Goal: Navigation & Orientation: Find specific page/section

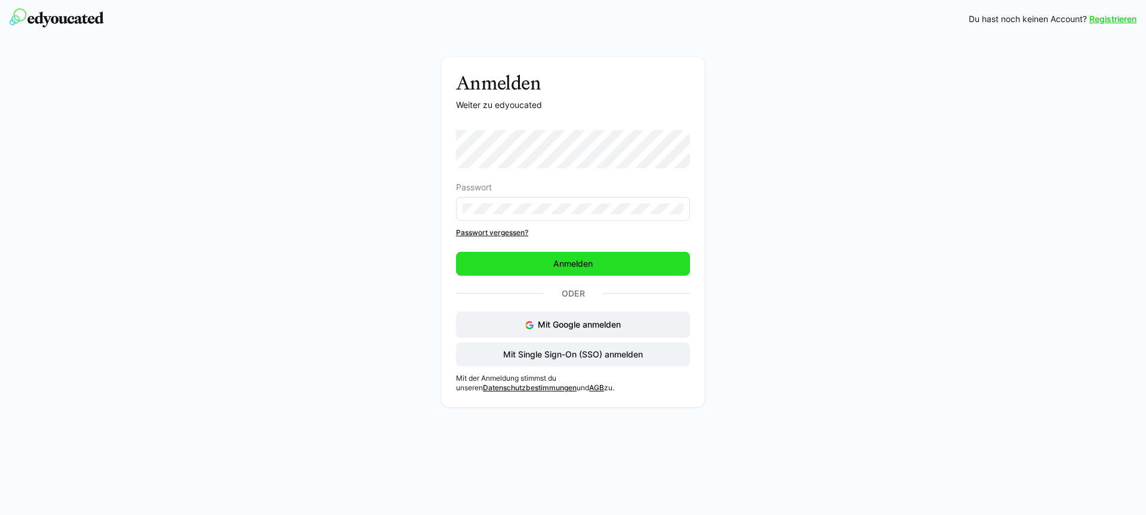
click at [583, 275] on span "Anmelden" at bounding box center [573, 264] width 234 height 24
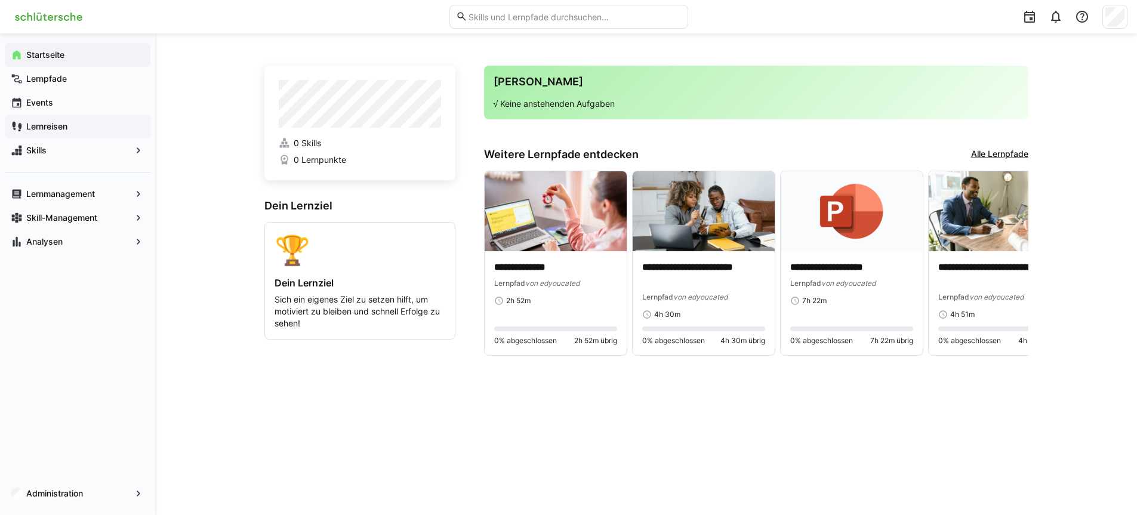
click at [54, 121] on span "Lernreisen" at bounding box center [84, 127] width 120 height 12
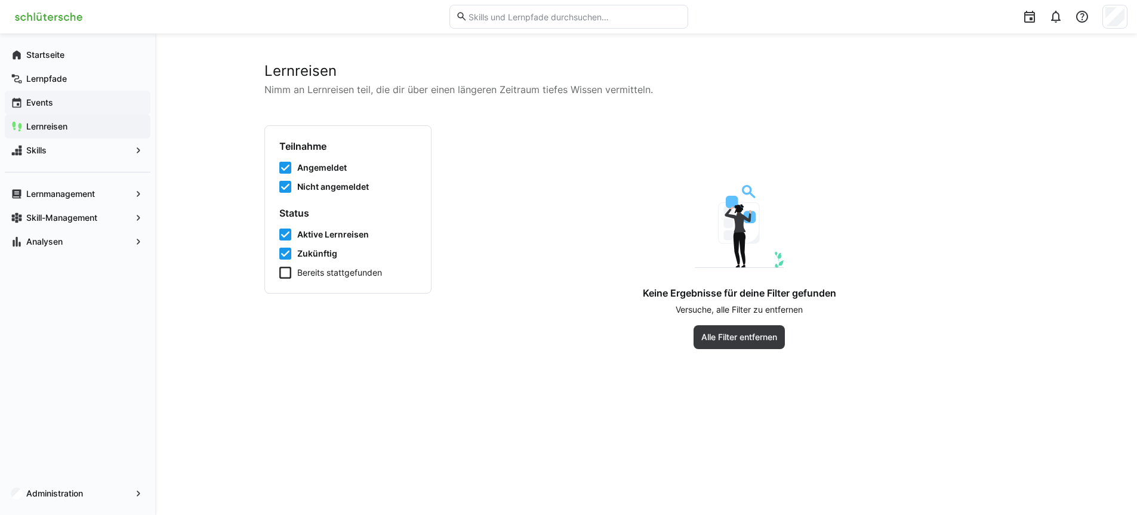
click at [56, 93] on div "Events" at bounding box center [78, 103] width 146 height 24
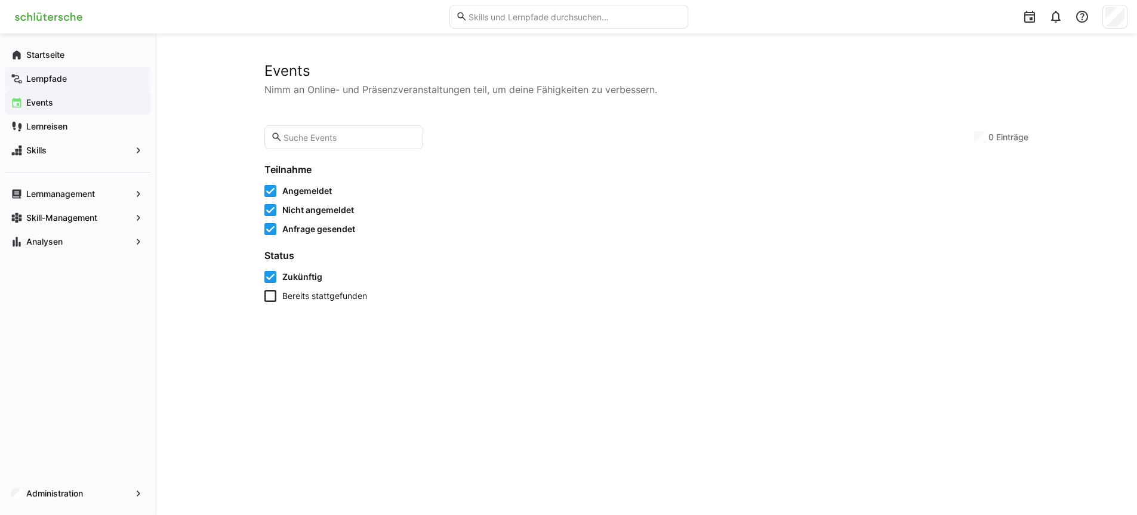
click at [59, 85] on div "Lernpfade" at bounding box center [78, 79] width 146 height 24
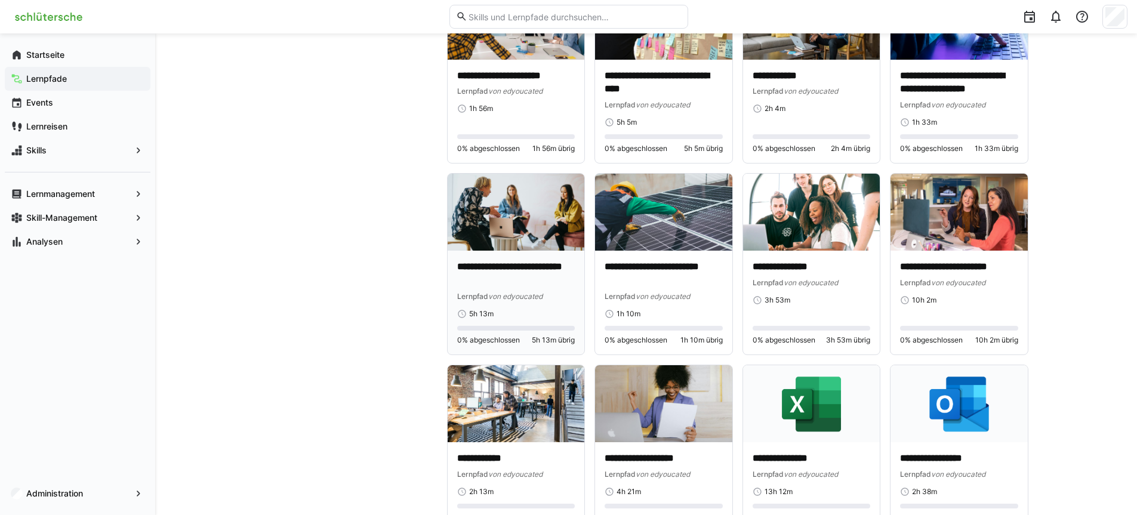
scroll to position [1708, 0]
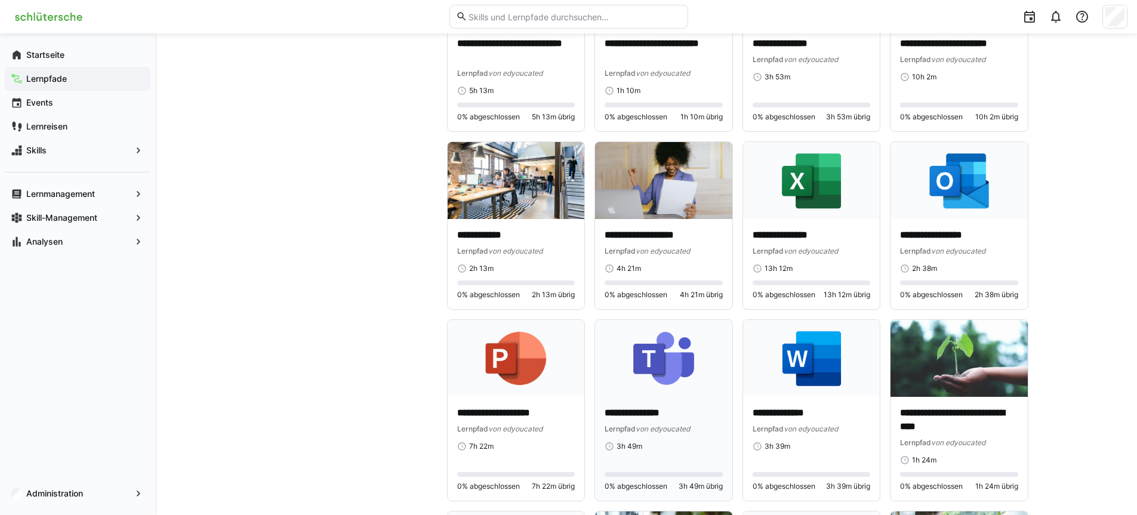
click at [650, 409] on p "**********" at bounding box center [664, 414] width 118 height 14
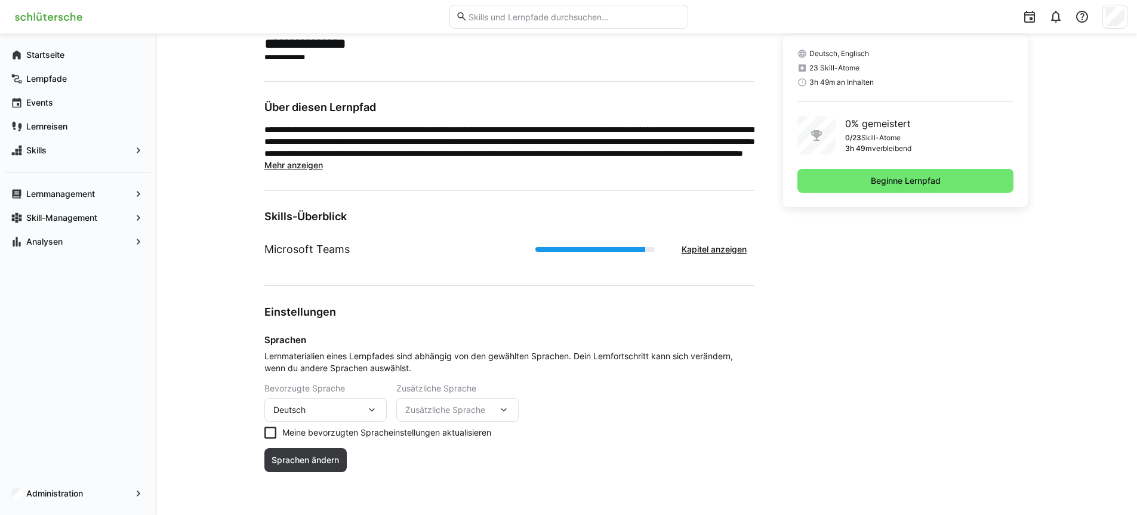
scroll to position [110, 0]
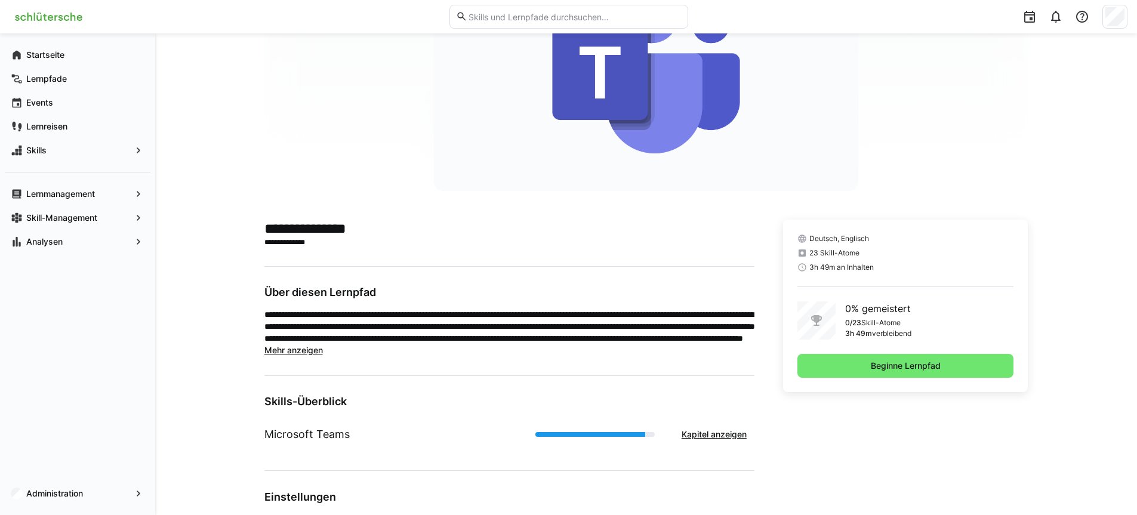
click at [287, 347] on span "Mehr anzeigen" at bounding box center [294, 350] width 59 height 10
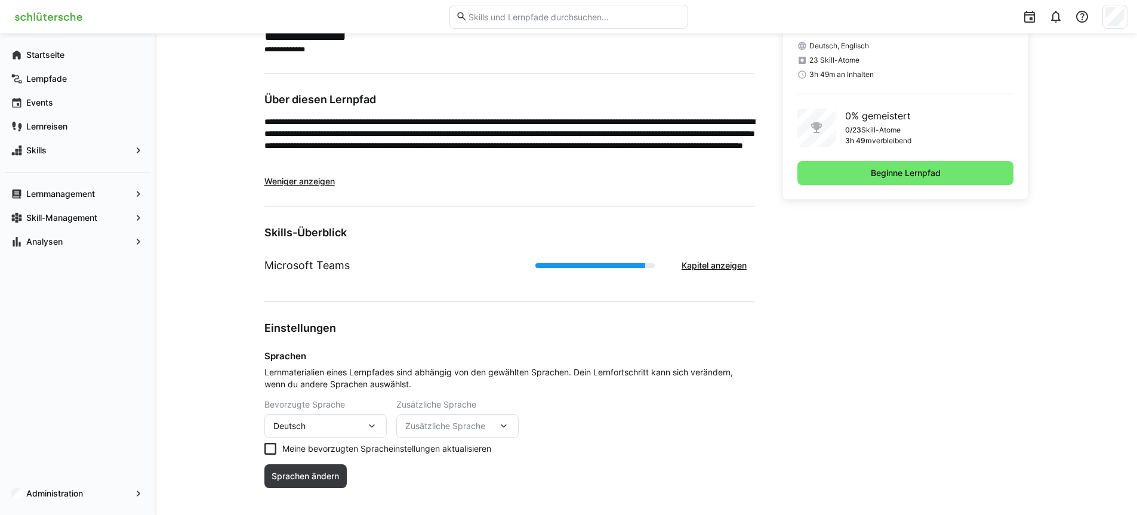
scroll to position [319, 0]
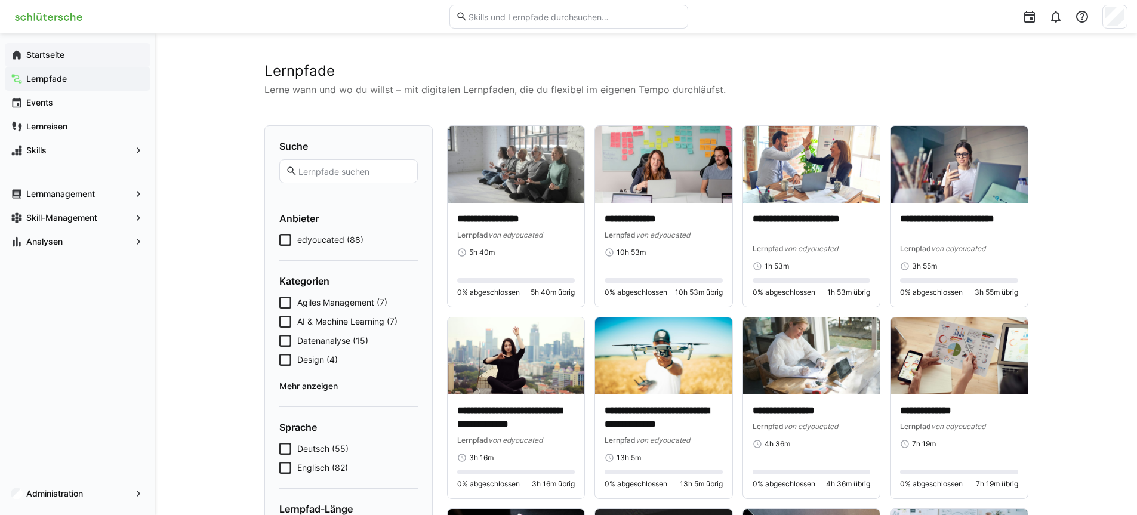
click at [50, 60] on span "Startseite" at bounding box center [84, 55] width 120 height 12
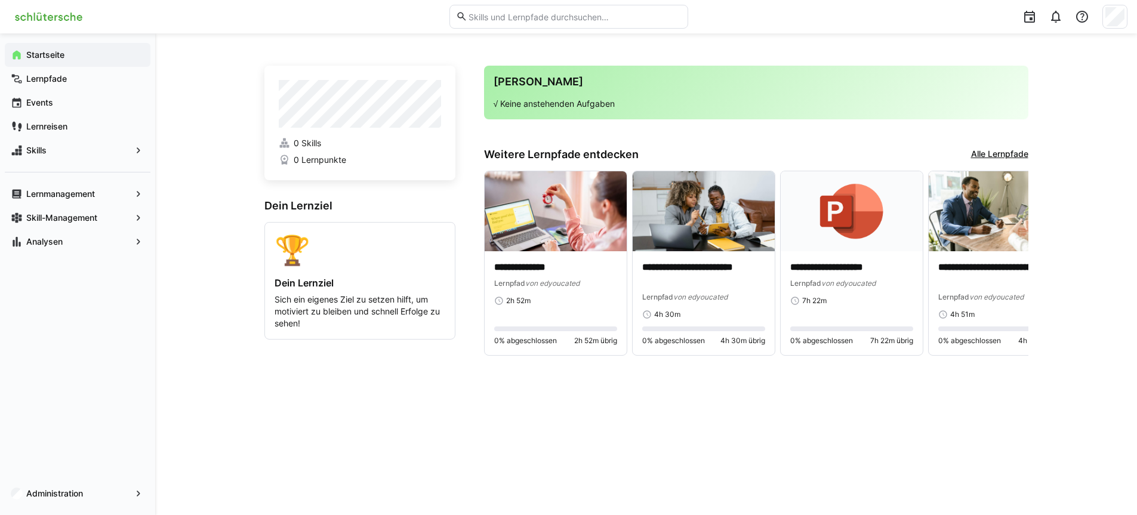
click at [186, 336] on div "**********" at bounding box center [646, 274] width 982 height 482
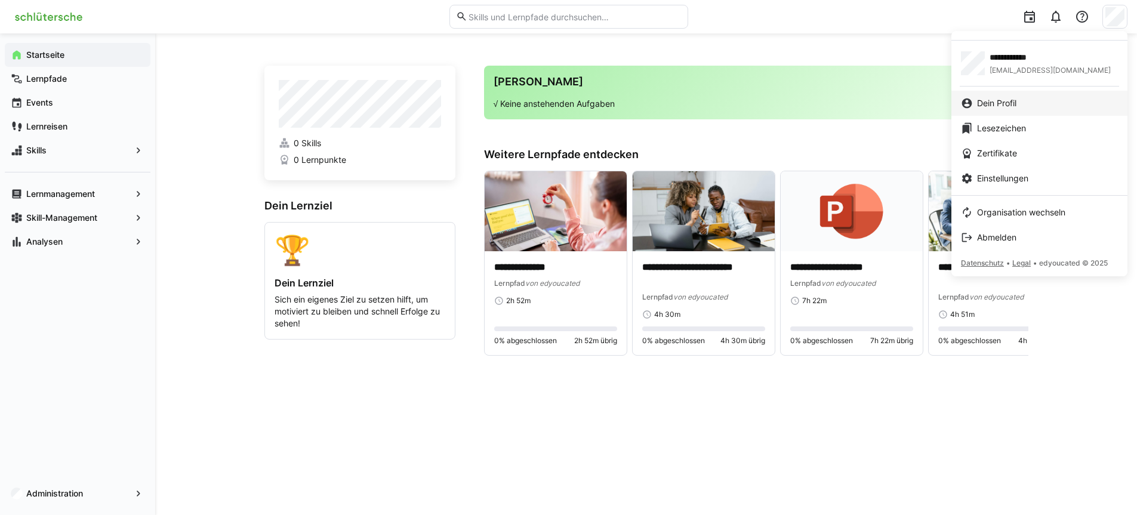
click at [1012, 96] on link "Dein Profil" at bounding box center [1040, 103] width 176 height 25
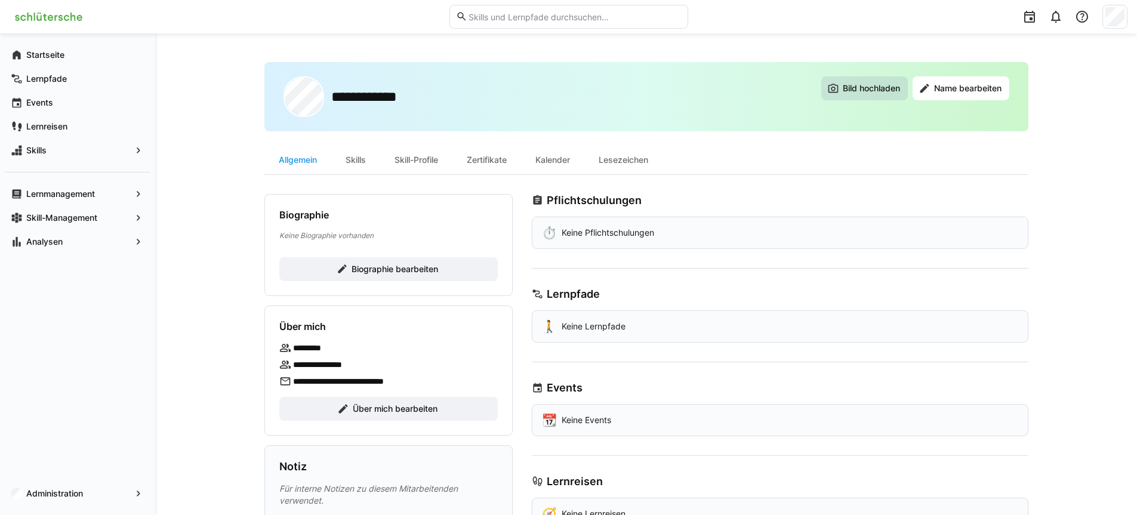
click at [890, 83] on span "Bild hochladen" at bounding box center [871, 88] width 61 height 12
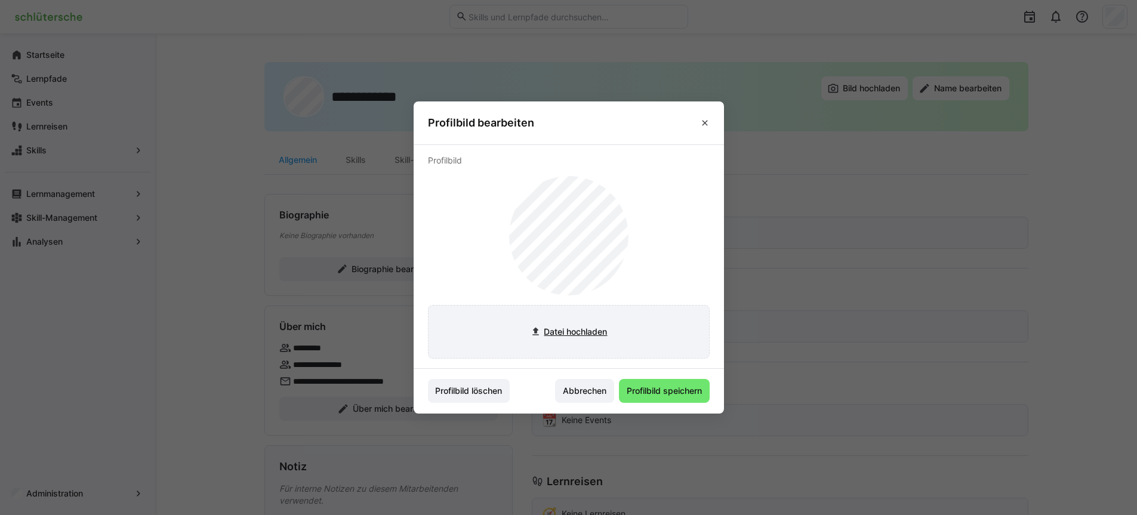
click at [559, 335] on input "file" at bounding box center [569, 332] width 281 height 53
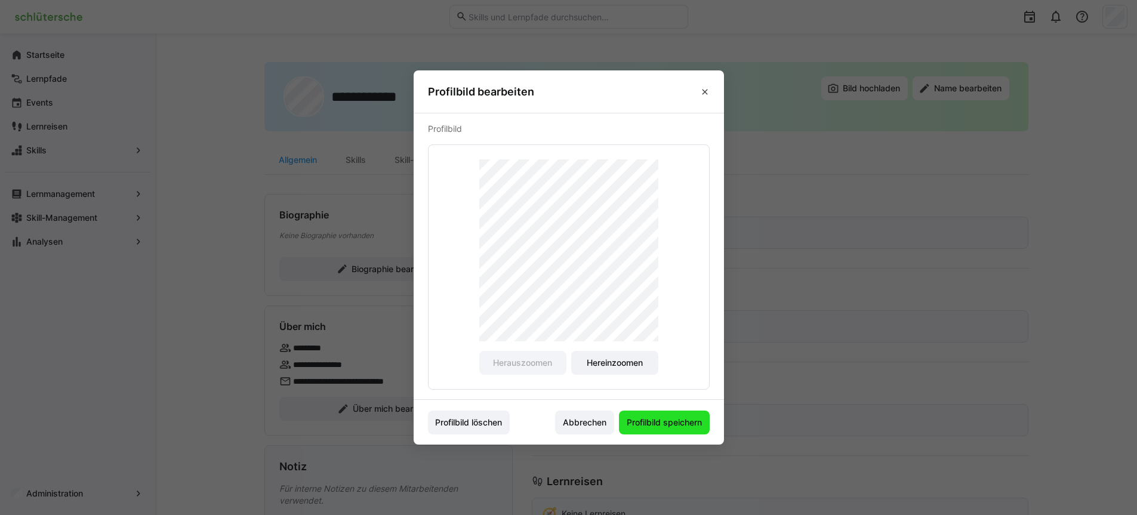
click at [683, 429] on span "Profilbild speichern" at bounding box center [664, 423] width 91 height 24
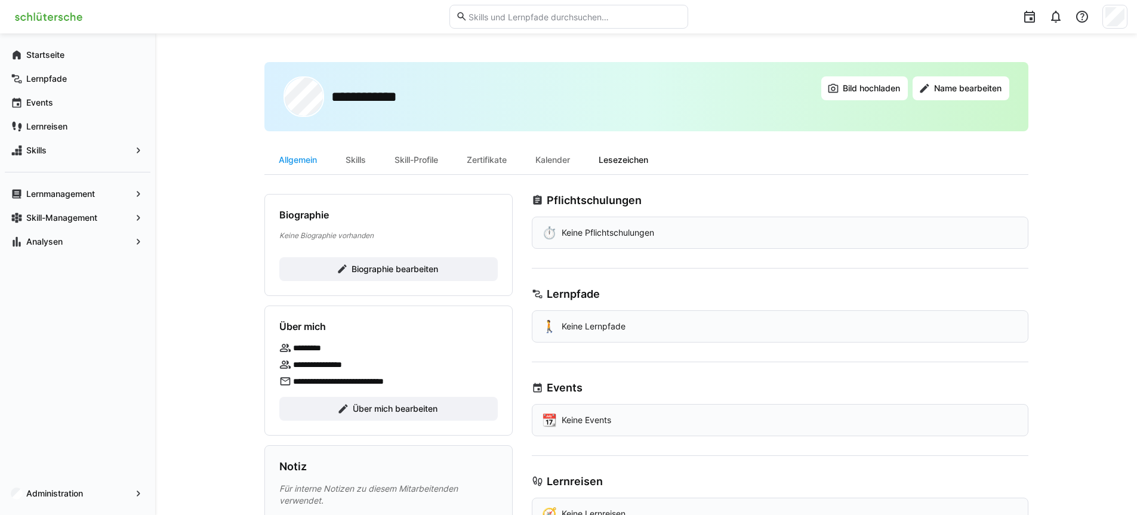
click at [636, 162] on div "Lesezeichen" at bounding box center [624, 160] width 78 height 29
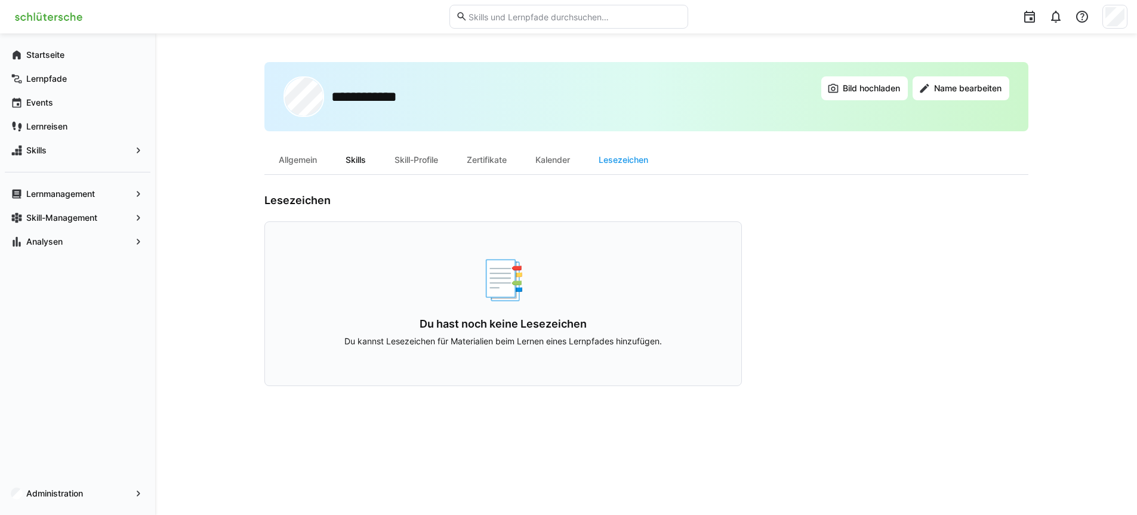
click at [333, 166] on div "Skills" at bounding box center [355, 160] width 49 height 29
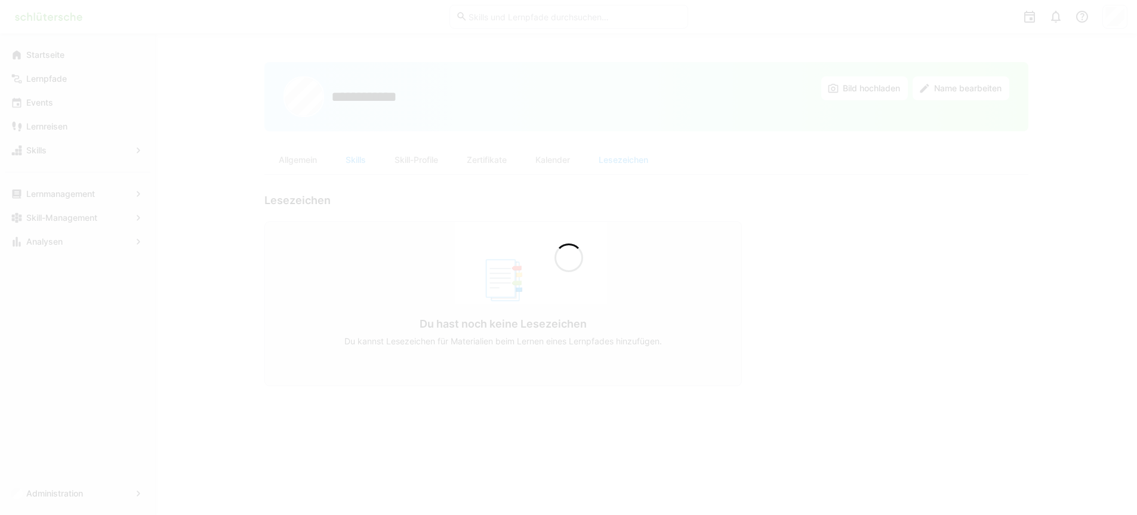
click at [315, 165] on div at bounding box center [568, 257] width 1137 height 515
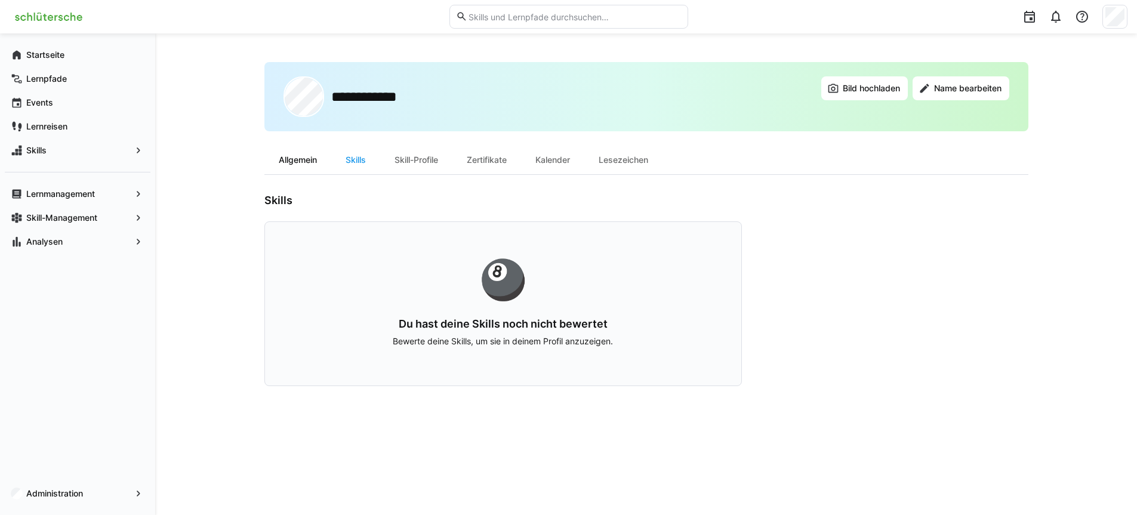
click at [305, 159] on div "Allgemein" at bounding box center [298, 160] width 67 height 29
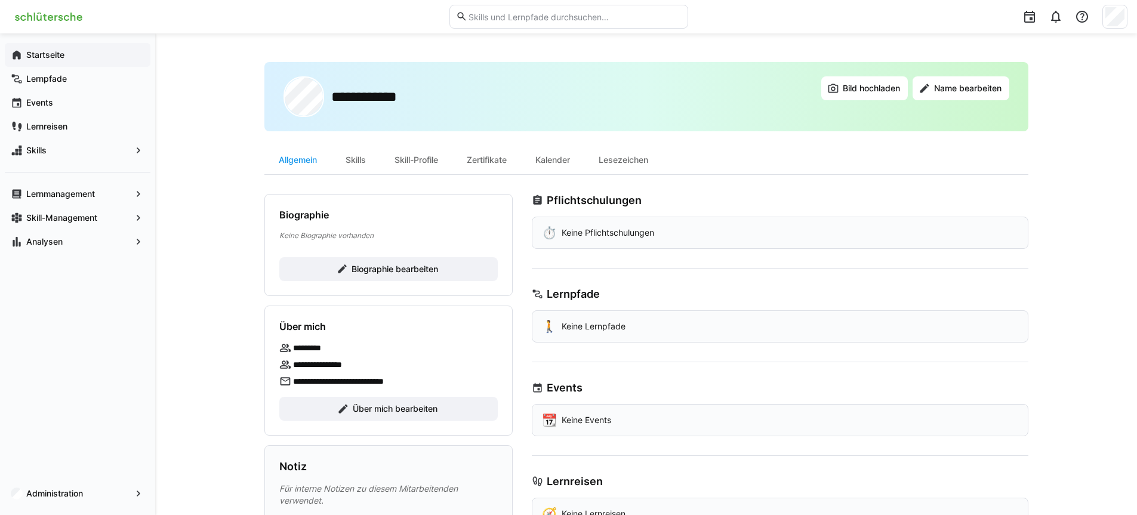
click at [68, 59] on span "Startseite" at bounding box center [84, 55] width 120 height 12
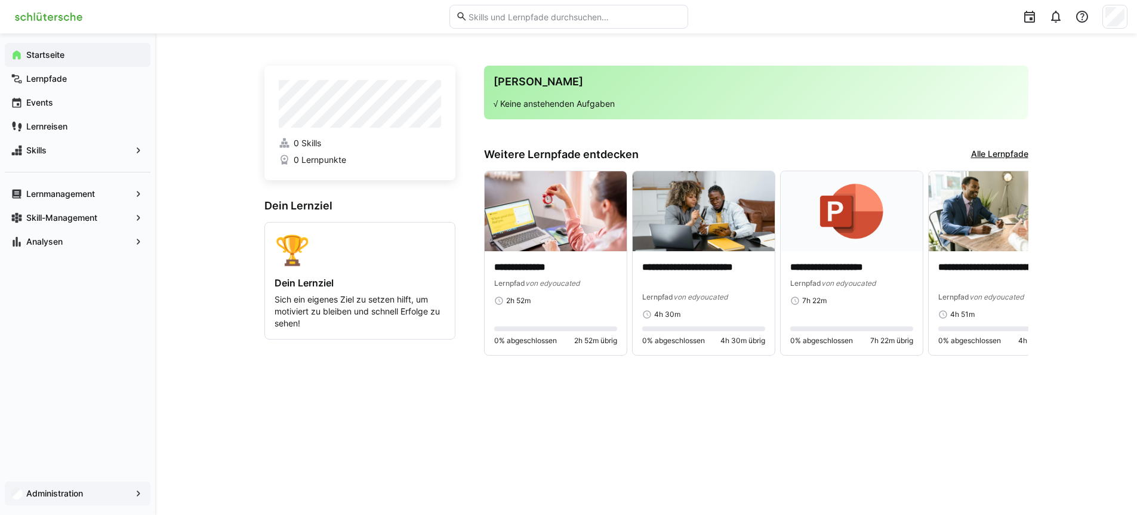
click at [0, 0] on app-navigation-label "Administration" at bounding box center [0, 0] width 0 height 0
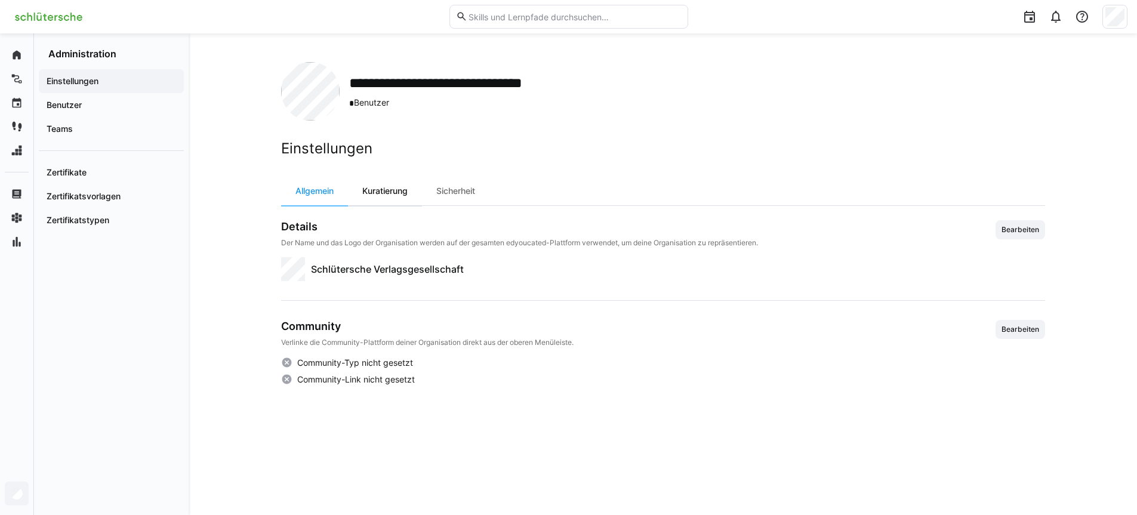
click at [395, 185] on div "Kuratierung" at bounding box center [385, 191] width 74 height 29
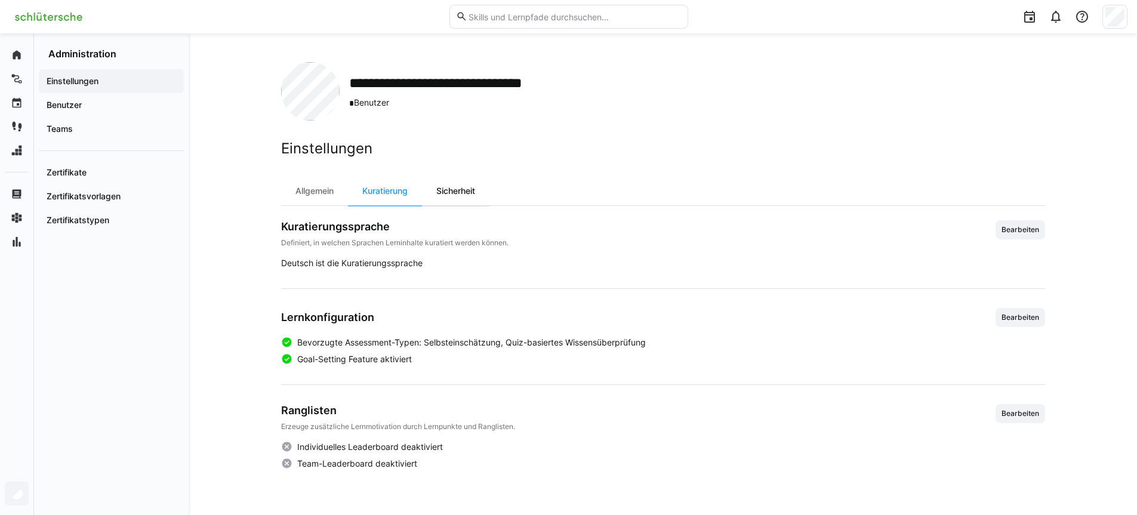
click at [456, 190] on div "Sicherheit" at bounding box center [455, 191] width 67 height 29
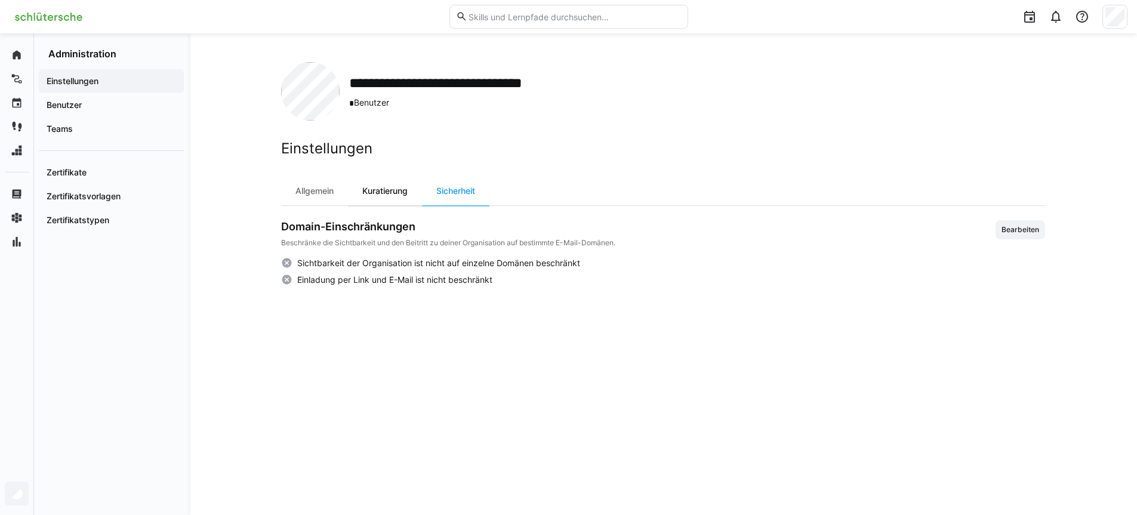
click at [402, 188] on div "Kuratierung" at bounding box center [385, 191] width 74 height 29
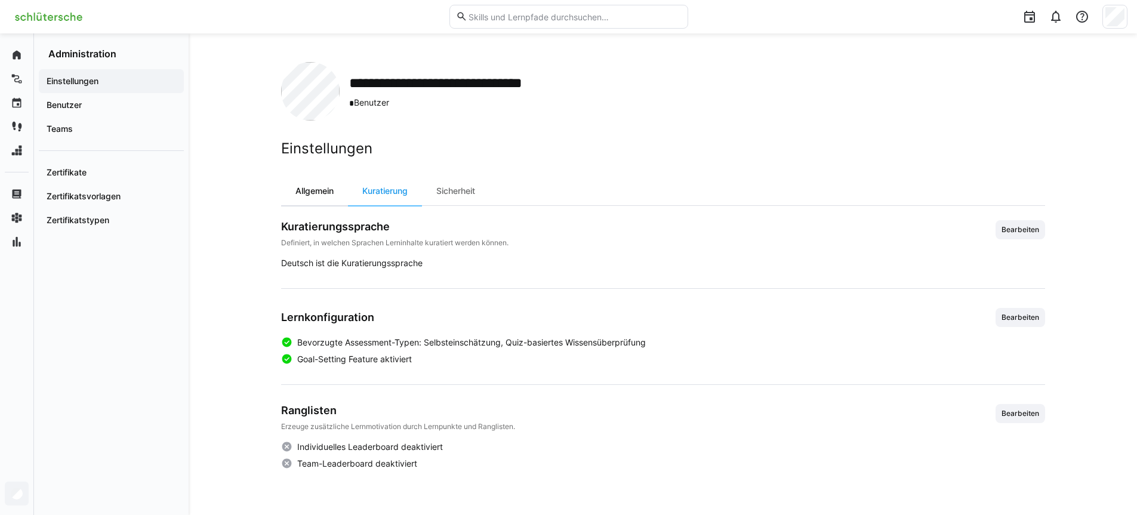
click at [323, 195] on div "Allgemein" at bounding box center [314, 191] width 67 height 29
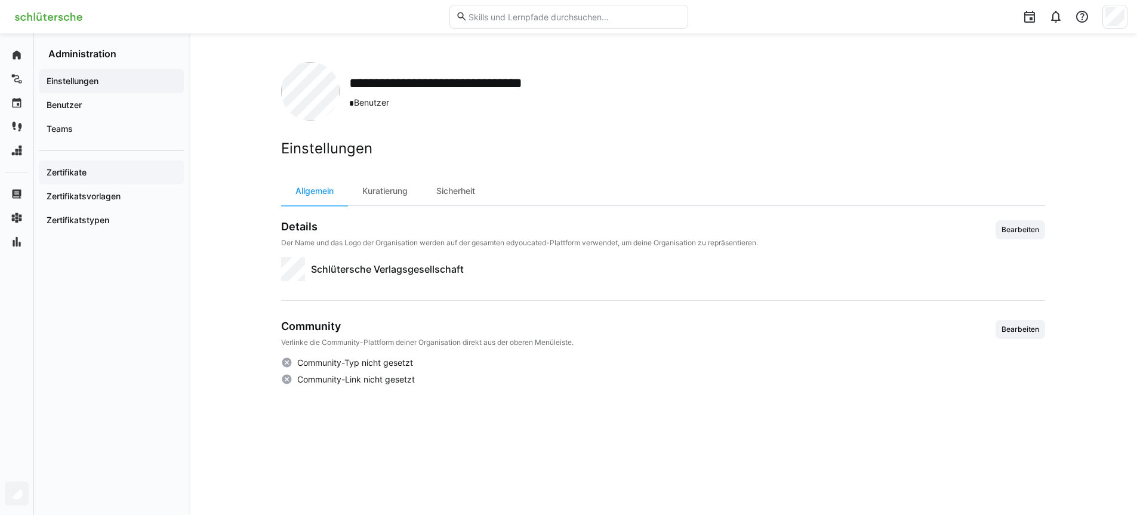
click at [125, 161] on div "Zertifikate" at bounding box center [111, 173] width 145 height 24
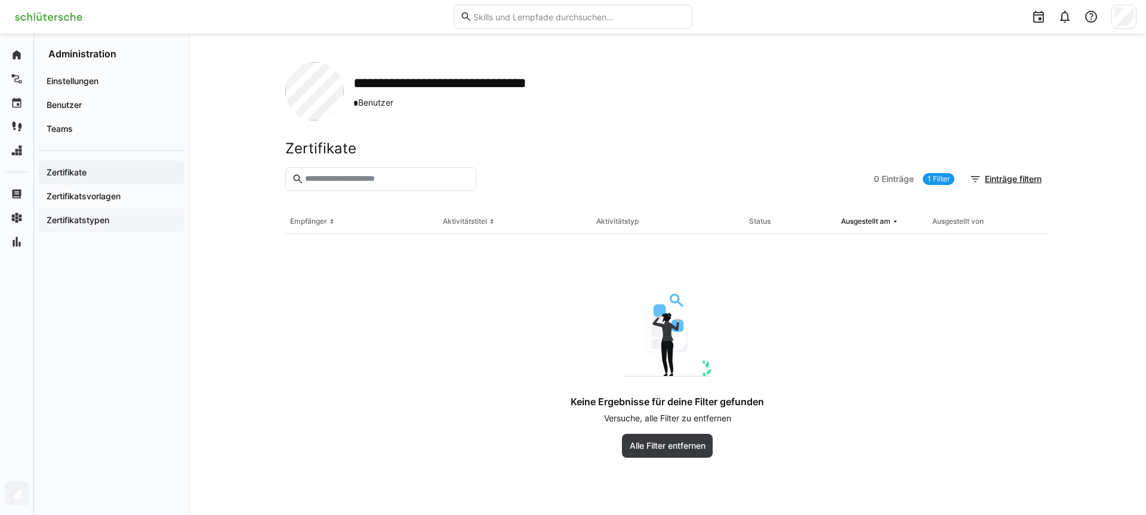
click at [66, 208] on div "Zertifikatstypen" at bounding box center [111, 220] width 145 height 24
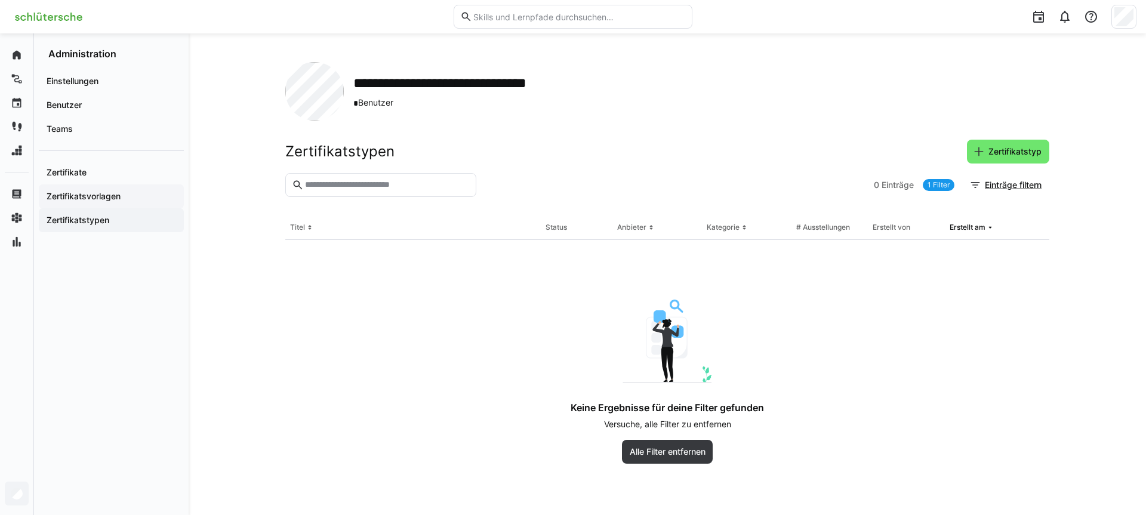
click at [0, 0] on app-navigation-label "Zertifikatsvorlagen" at bounding box center [0, 0] width 0 height 0
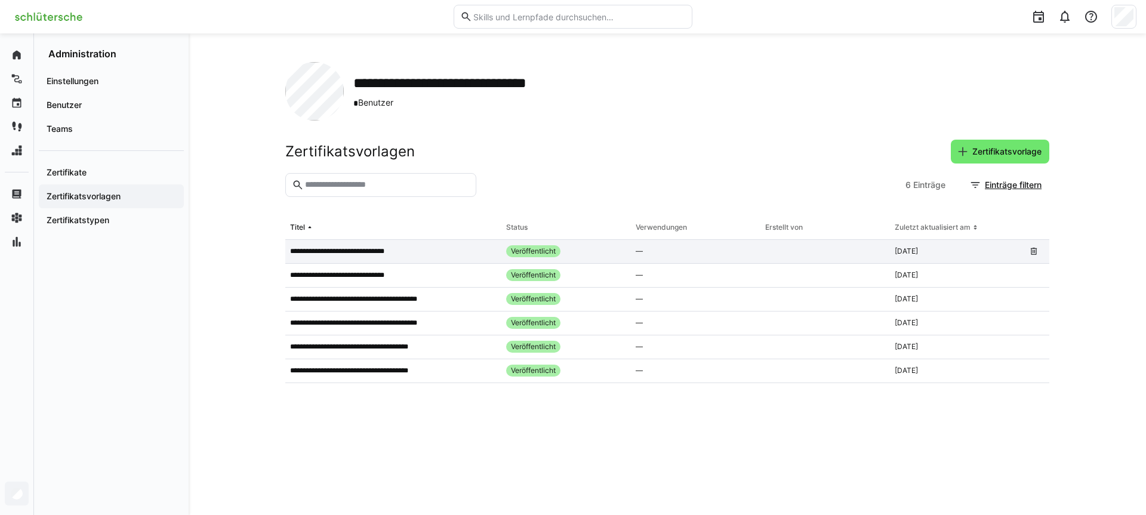
click at [453, 242] on div "**********" at bounding box center [393, 252] width 216 height 24
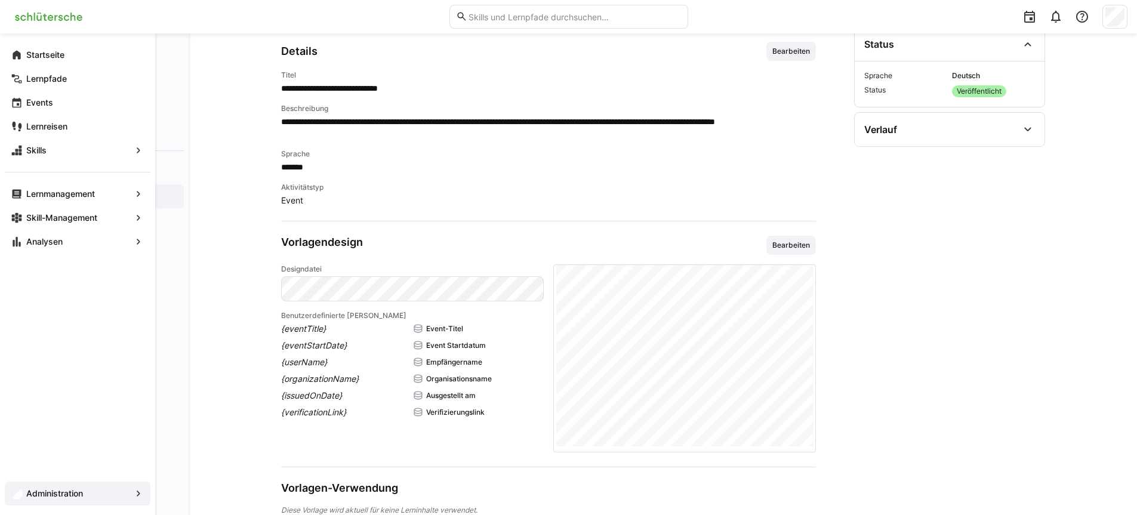
scroll to position [107, 0]
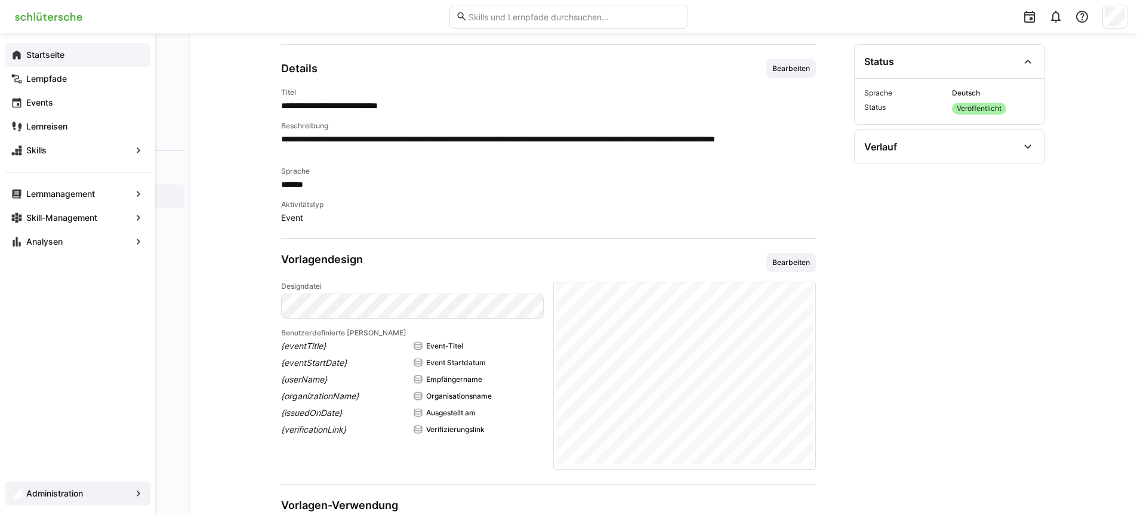
click at [0, 0] on app-navigation-label "Startseite" at bounding box center [0, 0] width 0 height 0
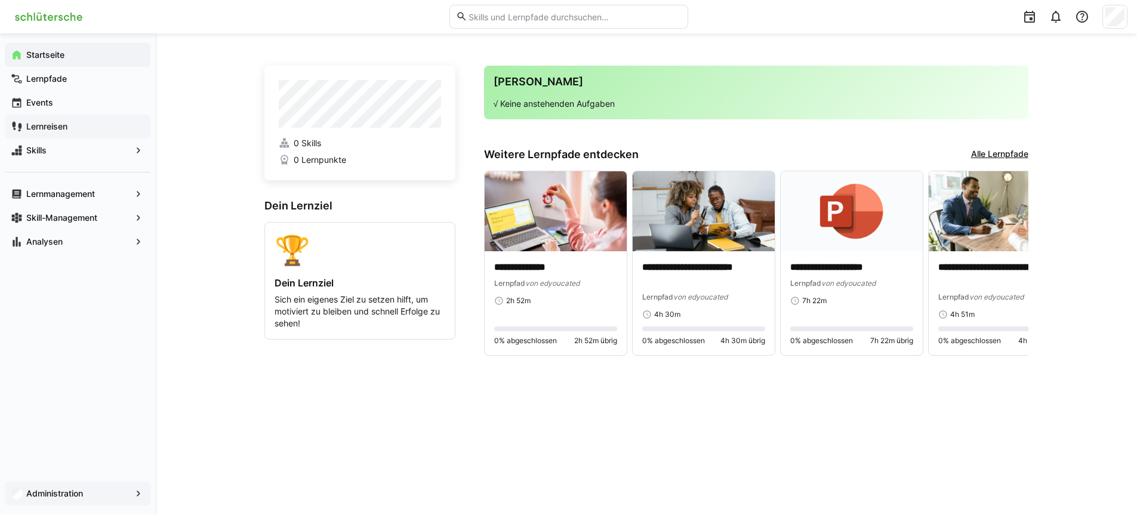
click at [72, 126] on span "Lernreisen" at bounding box center [84, 127] width 120 height 12
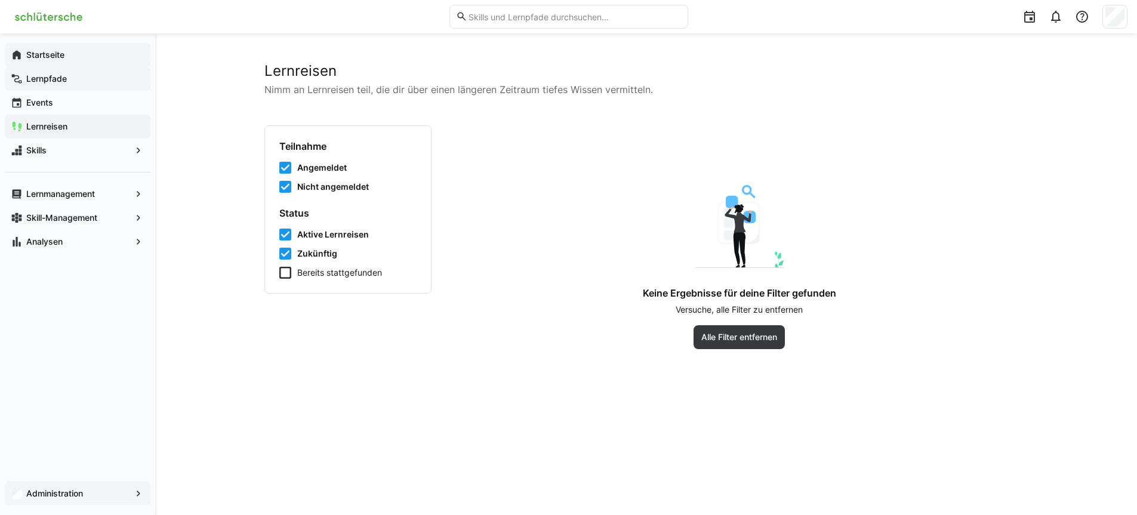
click at [81, 89] on div "Lernpfade" at bounding box center [78, 79] width 146 height 24
